Goal: Communication & Community: Answer question/provide support

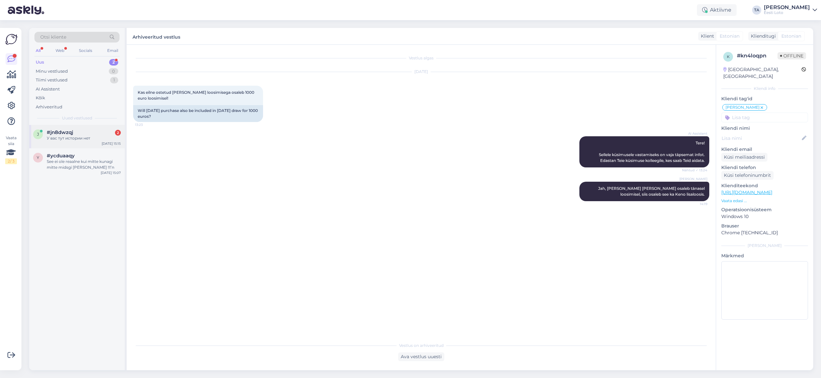
click at [65, 137] on div "У вас тут истории нет" at bounding box center [84, 138] width 74 height 6
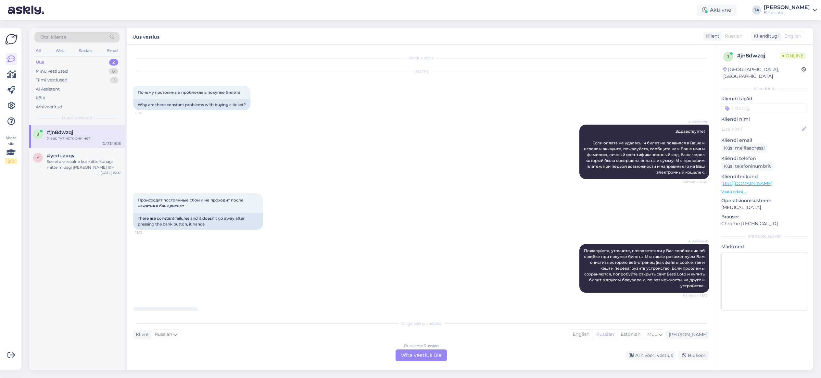
scroll to position [163, 0]
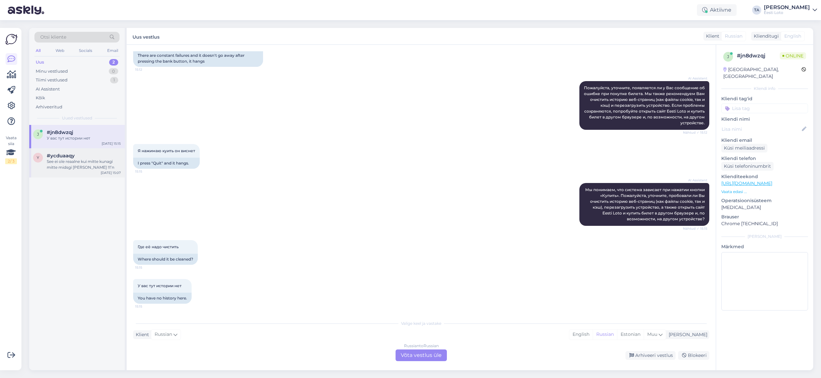
click at [58, 158] on span "#ycduaaqy" at bounding box center [61, 156] width 28 height 6
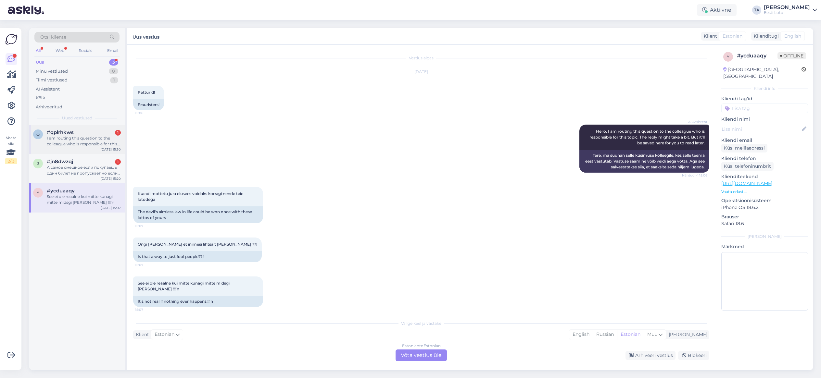
click at [81, 135] on div "#qplrhkws 1" at bounding box center [84, 133] width 74 height 6
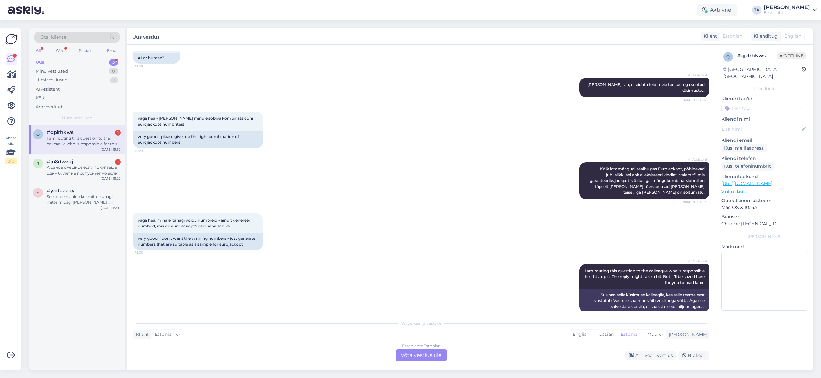
scroll to position [49, 0]
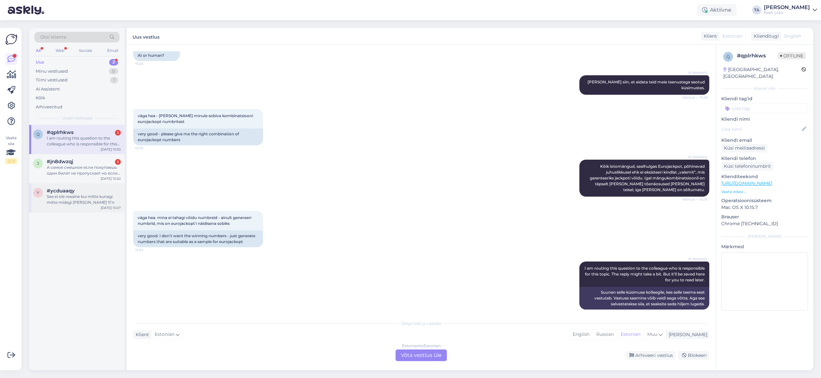
click at [77, 197] on div "See ei ole reaalne kui mitte kunagi mitte midsgi [PERSON_NAME] !!!’n" at bounding box center [84, 200] width 74 height 12
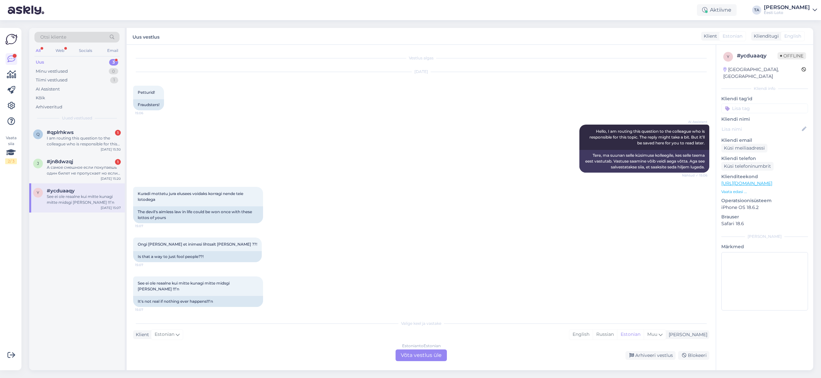
click at [422, 356] on div "Estonian to Estonian Võta vestlus üle" at bounding box center [421, 356] width 51 height 12
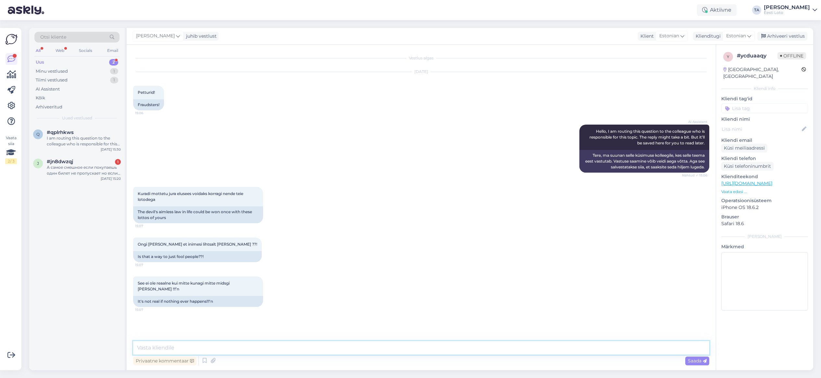
click at [249, 349] on textarea at bounding box center [421, 348] width 576 height 14
paste textarea "Tuletame meelde, et loterii puhul on tegemist õnnemänguga ning võitmine ei ole …"
click at [137, 348] on textarea "Tuletame meelde, et loterii puhul on tegemist õnnemänguga ning võitmine ei ole …" at bounding box center [421, 348] width 576 height 14
type textarea "Tere. Tuletame meelde, et loterii puhul on tegemist õnnemänguga ning võitmine e…"
click at [697, 361] on span "Saada" at bounding box center [697, 361] width 19 height 6
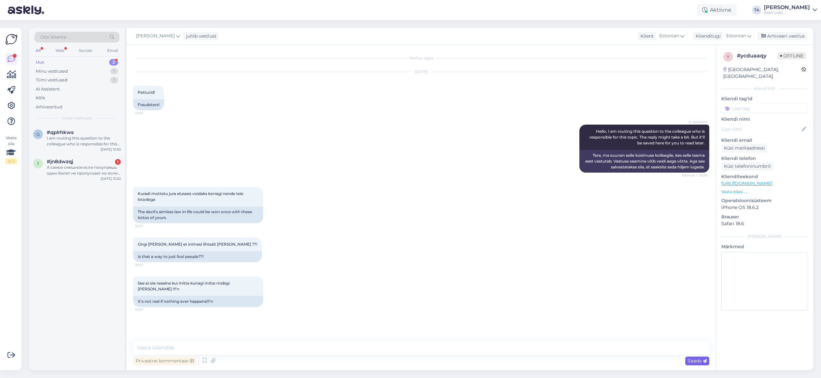
scroll to position [7, 0]
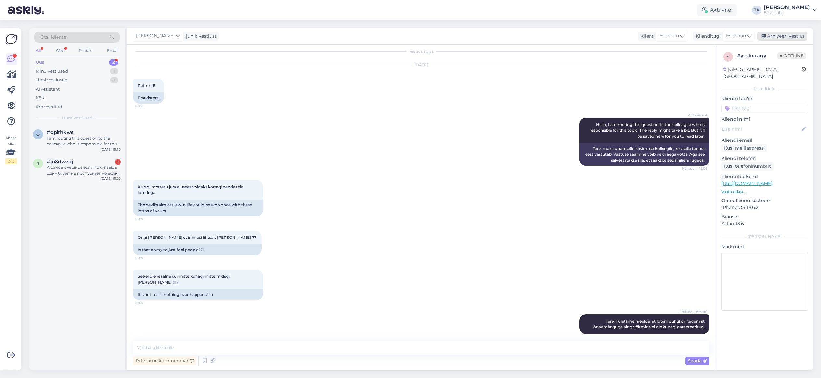
click at [790, 36] on div "Arhiveeri vestlus" at bounding box center [782, 36] width 50 height 9
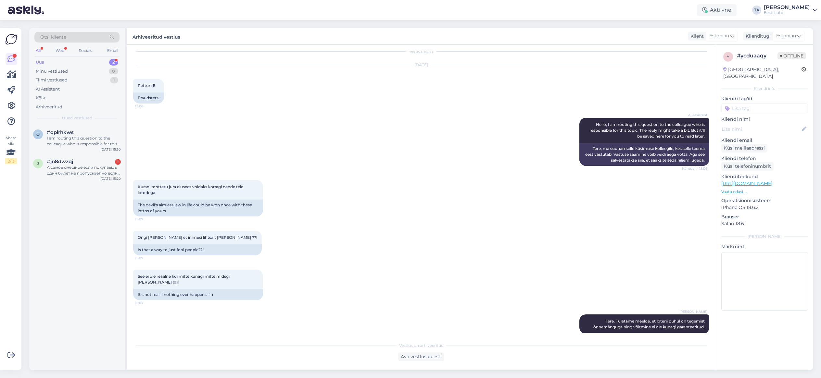
click at [756, 104] on input at bounding box center [764, 109] width 87 height 10
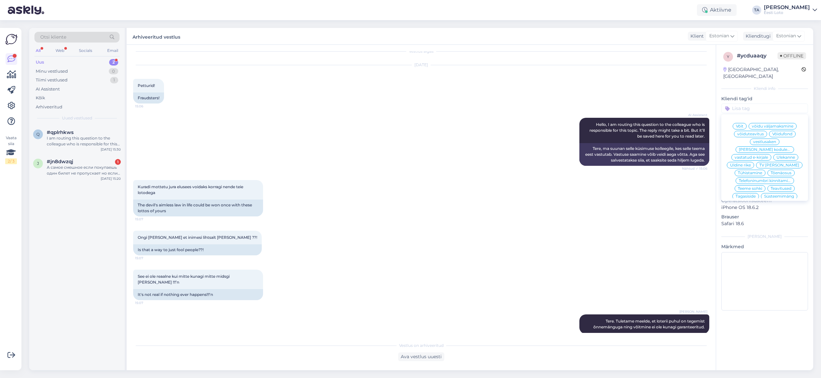
click at [739, 124] on span "Võit" at bounding box center [739, 126] width 7 height 4
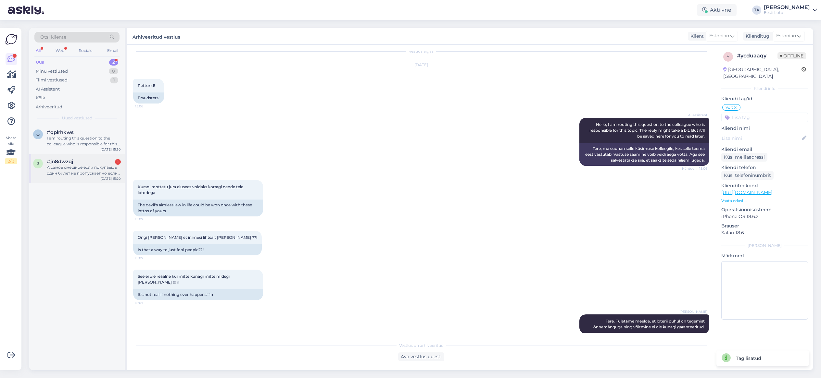
click at [87, 171] on div "А самое смешное если покупаешь один билет не пропускает но если ты делаешь два …" at bounding box center [84, 171] width 74 height 12
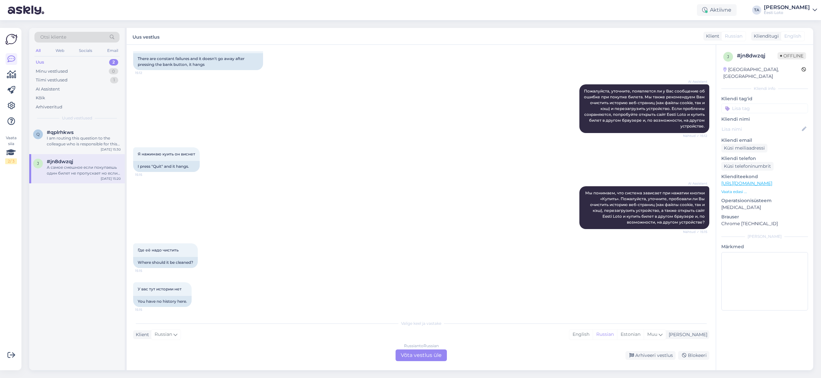
scroll to position [225, 0]
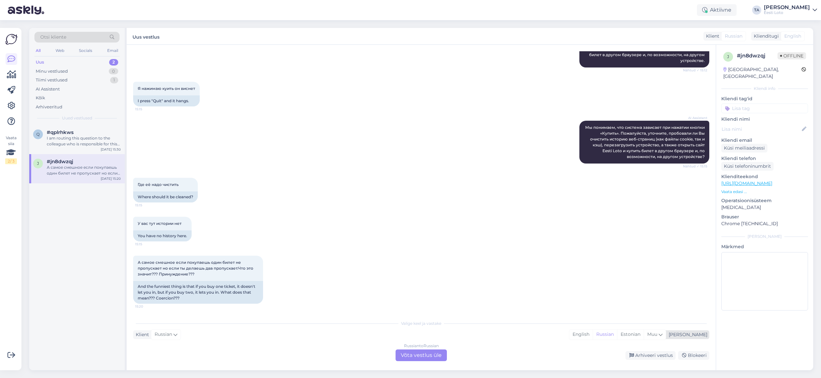
click at [702, 334] on div "[PERSON_NAME]" at bounding box center [686, 335] width 41 height 7
type input "est"
click at [640, 321] on link "Estonian" at bounding box center [638, 318] width 71 height 10
click at [430, 353] on div "Russian to Estonian Võta vestlus üle" at bounding box center [421, 356] width 51 height 12
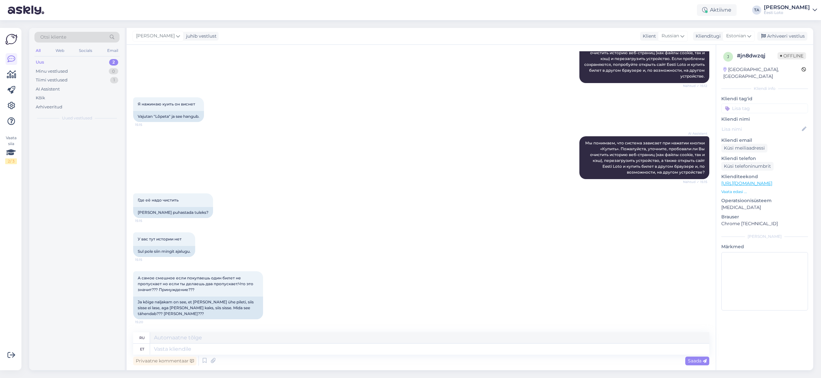
scroll to position [210, 0]
click at [196, 350] on textarea at bounding box center [429, 349] width 559 height 11
paste textarea "Hetkel meile teadaolevalt üldiseid tõrkeid ei esine sisselogimisel ID-kaardiga.…"
type textarea "Hetkel meile teadaolevalt üldiseid tõrkeid ei esine sisselogimisel ID-kaardiga.…"
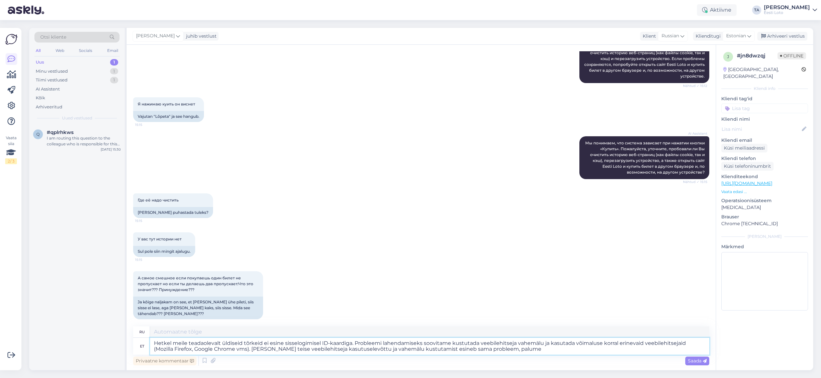
type textarea "Насколько нам известно, в настоящее время общих ошибок при входе с помощью удос…"
click at [155, 345] on textarea "Hetkel meile teadaolevalt üldiseid tõrkeid ei esine sisselogimisel ID-kaardiga.…" at bounding box center [429, 346] width 559 height 17
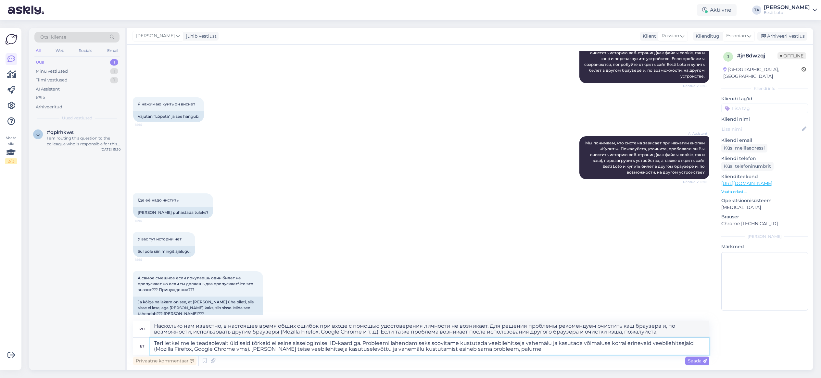
type textarea "TereHetkel meile teadaolevalt üldiseid tõrkeid ei esine sisselogimisel ID-kaard…"
type textarea "Здравствуйте! Насколько нам известно, в настоящее время общих ошибок при входе …"
type textarea "Tere. Hetkel meile teadaolevalt üldiseid tõrkeid ei esine sisselogimisel ID-kaa…"
type textarea "Здравствуйте. Насколько нам известно, в настоящее время общих ошибок при входе …"
click at [365, 344] on textarea "Tere. Hetkel meile teadaolevalt üldiseid tõrkeid ei esine sisselogimisel ID-kaa…" at bounding box center [429, 346] width 559 height 17
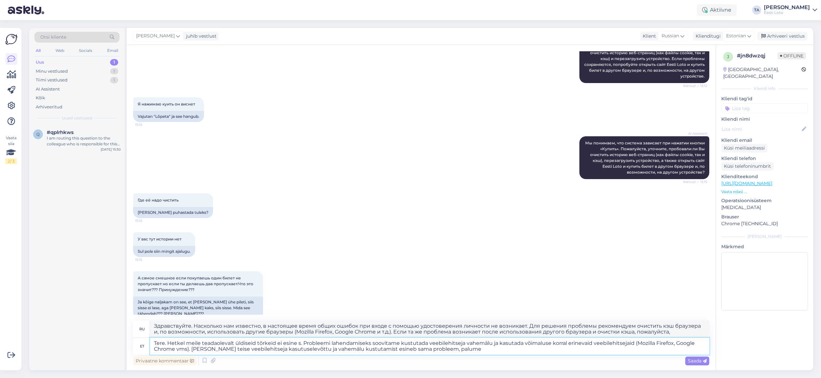
type textarea "Tere. Hetkel meile teadaolevalt üldiseid tõrkeid ei esine . Probleemi lahendami…"
type textarea "Здравствуйте. Насколько нам известно, в настоящее время общих ошибок нет. Для р…"
type textarea "Tere. Hetkel meile teadaolevalt üldiseid tõrkeid ei esine kodulehe töös. Proble…"
type textarea "Здравствуйте. Насколько нам известно, в настоящее время общих ошибок в работе с…"
click at [506, 349] on textarea "Tere. Hetkel meile teadaolevalt üldiseid tõrkeid ei esine kodulehe töös. Proble…" at bounding box center [429, 346] width 559 height 17
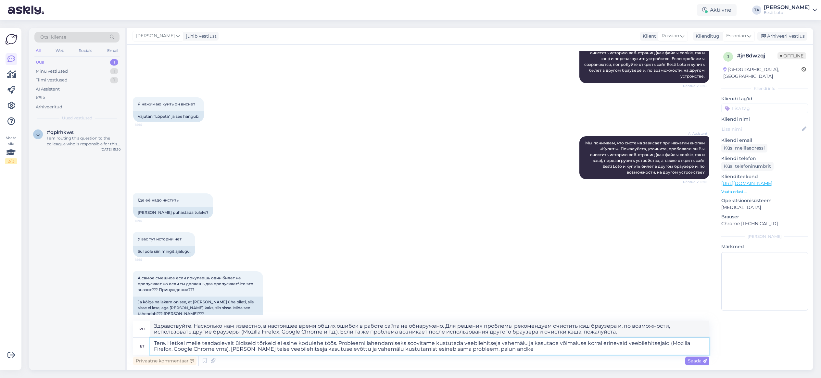
type textarea "Tere. Hetkel meile teadaolevalt üldiseid tõrkeid ei esine kodulehe töös. Proble…"
type textarea "Здравствуйте. Насколько нам известно, в настоящее время общих ошибок в работе с…"
type textarea "Tere. Hetkel meile teadaolevalt üldiseid tõrkeid ei esine kodulehe töös. Proble…"
click at [693, 361] on span "Saada" at bounding box center [697, 361] width 19 height 6
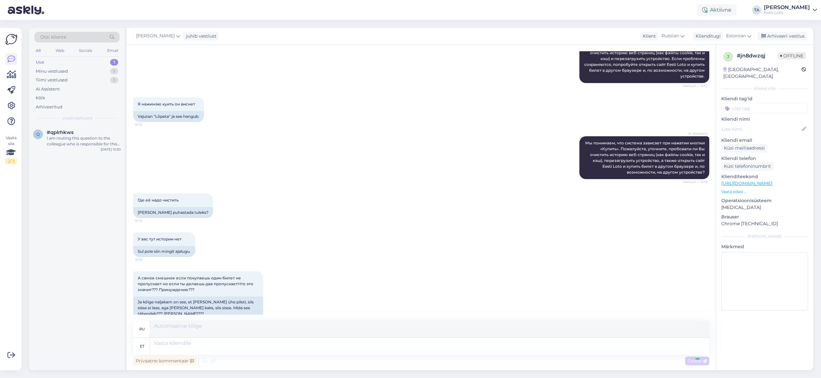
scroll to position [325, 0]
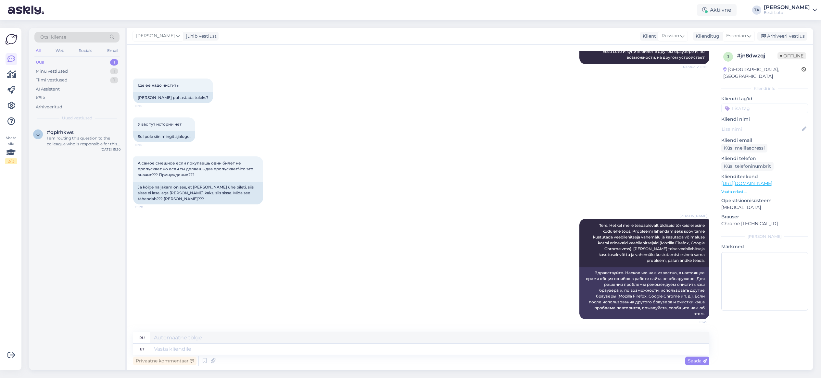
click at [748, 104] on input at bounding box center [764, 109] width 87 height 10
type input "kodu"
click at [774, 132] on span "Koduleht" at bounding box center [765, 134] width 18 height 4
click at [778, 37] on div "Arhiveeri vestlus" at bounding box center [782, 36] width 50 height 9
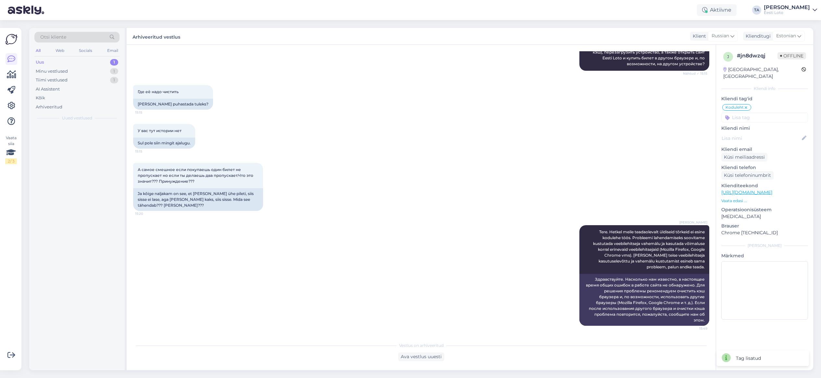
scroll to position [318, 0]
click at [63, 137] on div "I am routing this question to the colleague who is responsible for this topic. …" at bounding box center [84, 141] width 74 height 12
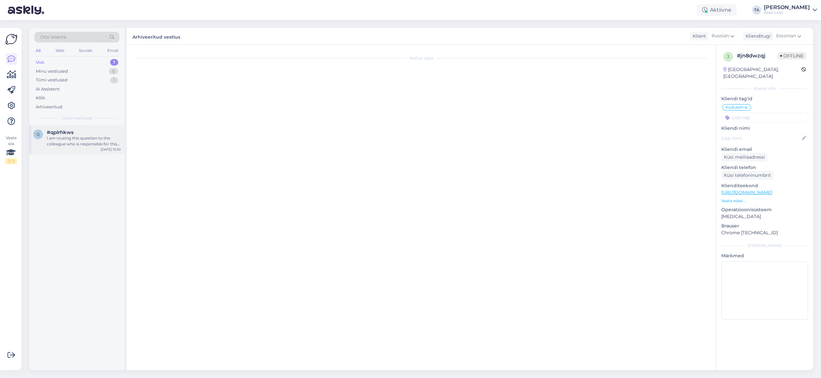
scroll to position [49, 0]
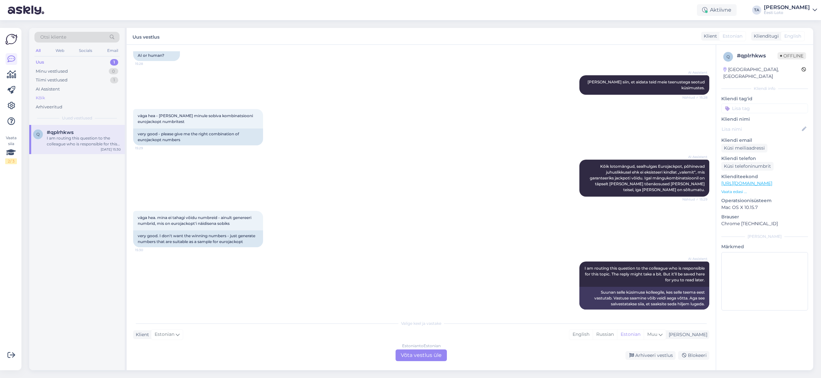
click at [43, 96] on div "Kõik" at bounding box center [40, 98] width 9 height 6
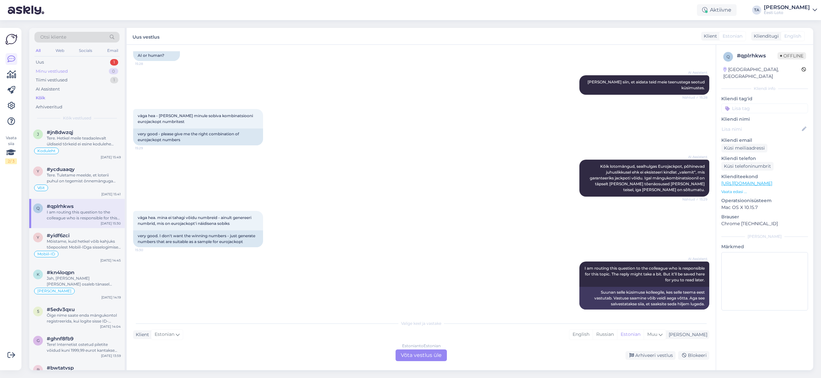
click at [66, 71] on div "Minu vestlused" at bounding box center [52, 71] width 32 height 6
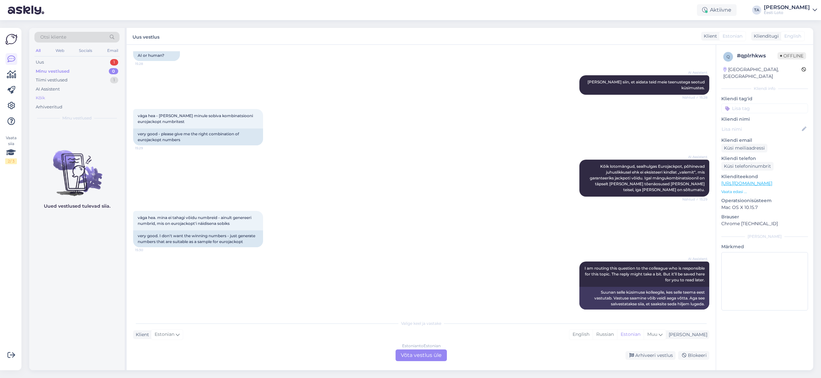
click at [41, 96] on div "Kõik" at bounding box center [40, 98] width 9 height 6
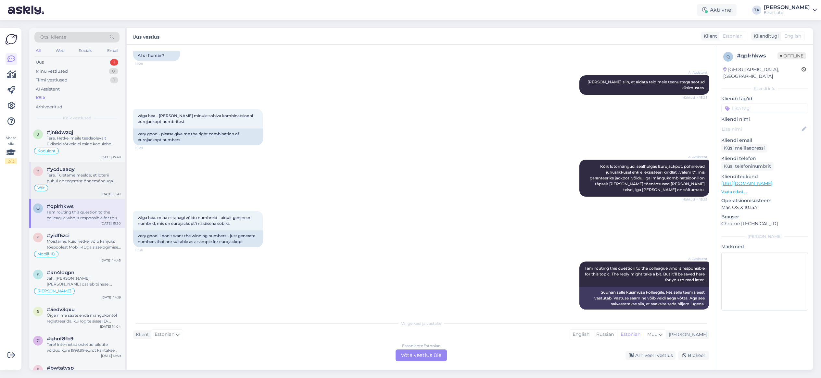
click at [68, 172] on span "#ycduaaqy" at bounding box center [61, 170] width 28 height 6
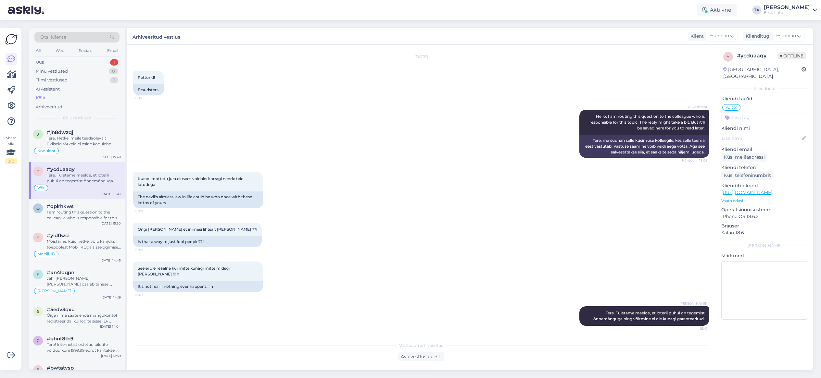
scroll to position [9, 0]
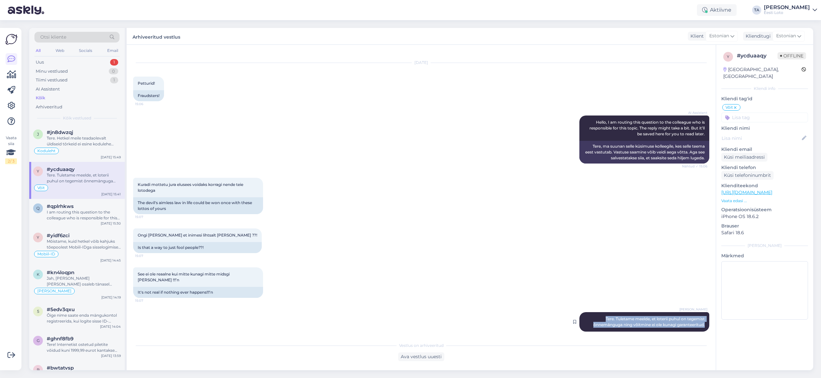
drag, startPoint x: 706, startPoint y: 320, endPoint x: 588, endPoint y: 316, distance: 118.0
click at [588, 316] on div "[PERSON_NAME] Tere. Tuletame meelde, et loterii puhul on tegemist õnnemänguga n…" at bounding box center [644, 321] width 130 height 19
copy span "Tere. Tuletame meelde, et loterii puhul on tegemist õnnemänguga ning võitmine e…"
click at [43, 64] on div "Uus" at bounding box center [40, 62] width 8 height 6
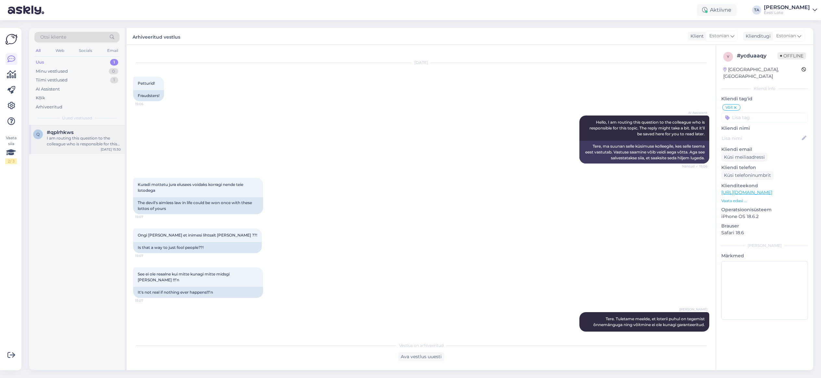
click at [71, 141] on div "I am routing this question to the colleague who is responsible for this topic. …" at bounding box center [84, 141] width 74 height 12
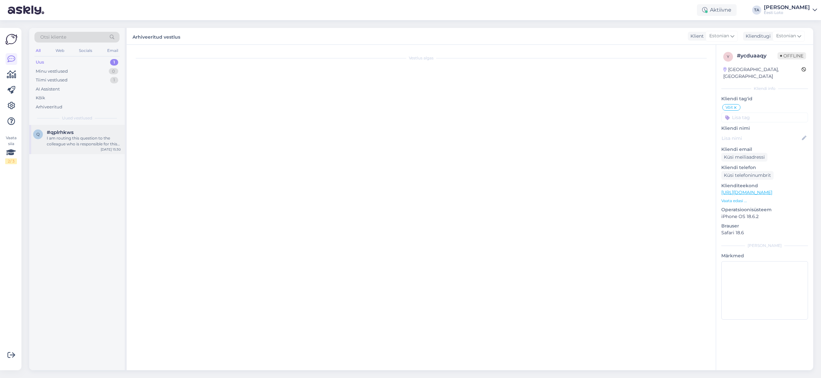
scroll to position [49, 0]
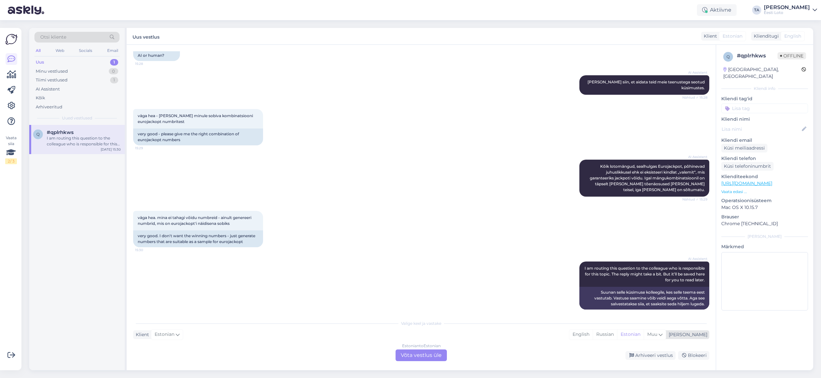
click at [696, 337] on div "[PERSON_NAME]" at bounding box center [686, 335] width 41 height 7
type input "est"
click at [625, 319] on link "Estonian" at bounding box center [638, 318] width 71 height 10
click at [423, 354] on div "Estonian to Estonian Võta vestlus üle" at bounding box center [421, 356] width 51 height 12
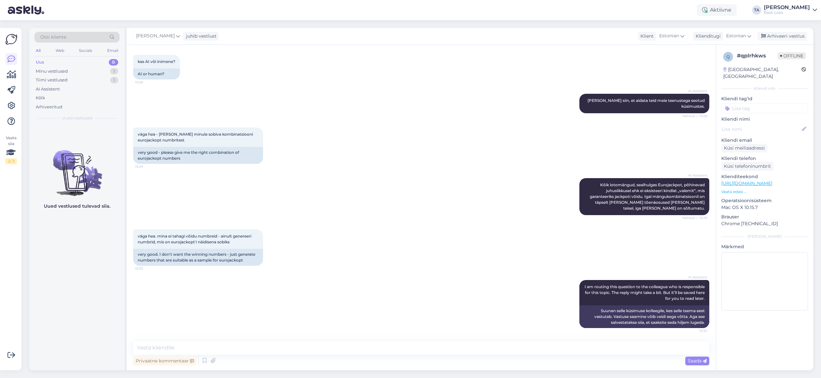
scroll to position [25, 0]
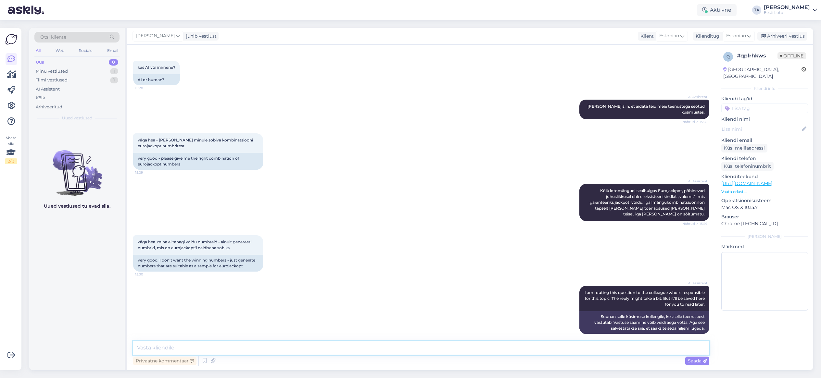
click at [196, 347] on textarea at bounding box center [421, 348] width 576 height 14
paste textarea "Tere. Tuletame meelde, et loterii puhul on tegemist õnnemänguga ning võitmine e…"
click at [151, 348] on textarea "Tere. Tuletame meelde, et loterii puhul on tegemist õnnemänguga ning võitmine e…" at bounding box center [421, 348] width 576 height 14
type textarea "Tere. Mängunumbrid peab mängija valima ise. Tuletame meelde, et loterii puhul o…"
click at [692, 360] on span "Saada" at bounding box center [697, 361] width 19 height 6
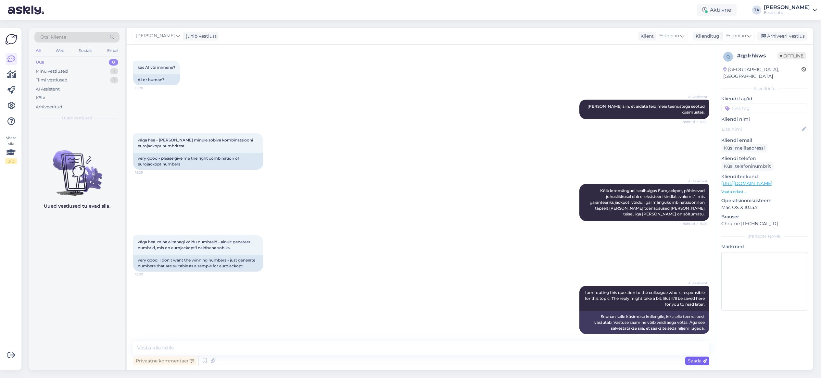
scroll to position [65, 0]
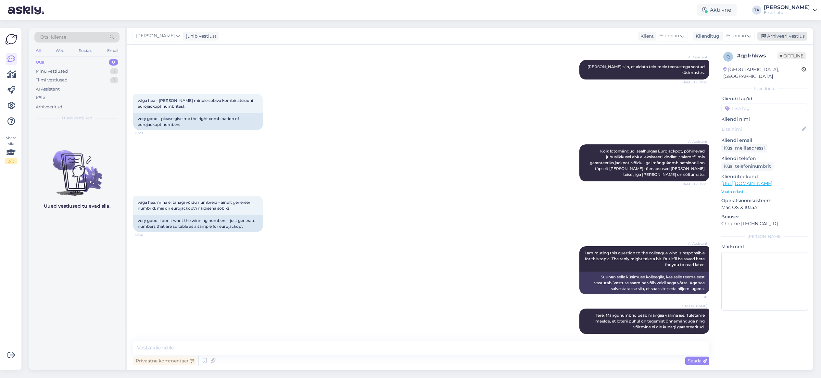
click at [780, 35] on div "Arhiveeri vestlus" at bounding box center [782, 36] width 50 height 9
